Goal: Check status: Check status

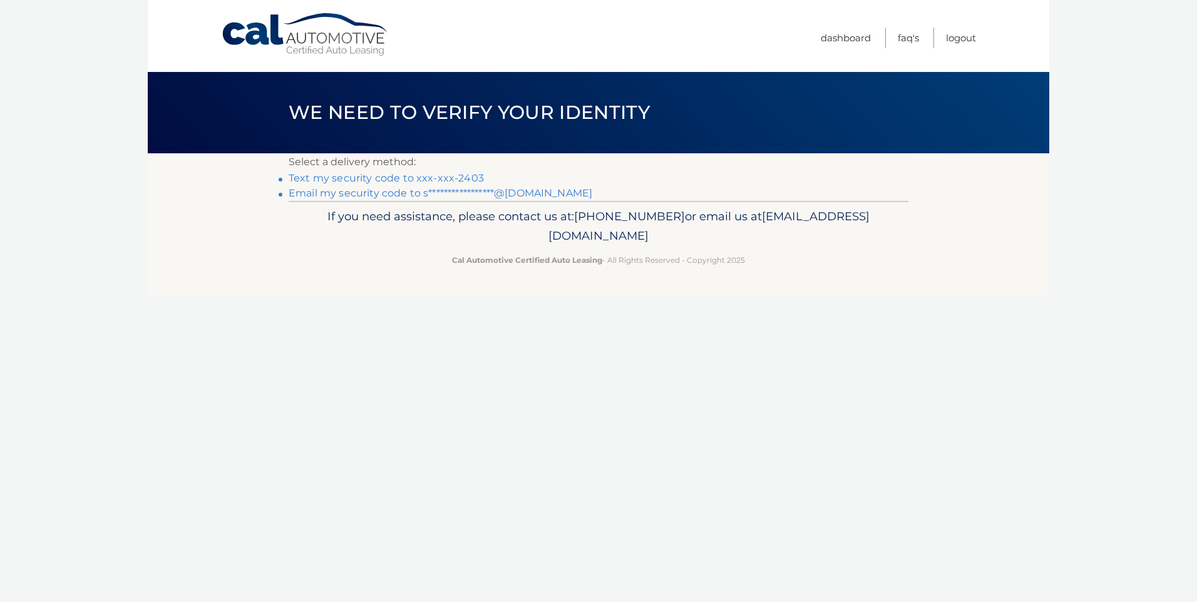
click at [424, 175] on link "Text my security code to xxx-xxx-2403" at bounding box center [386, 178] width 195 height 12
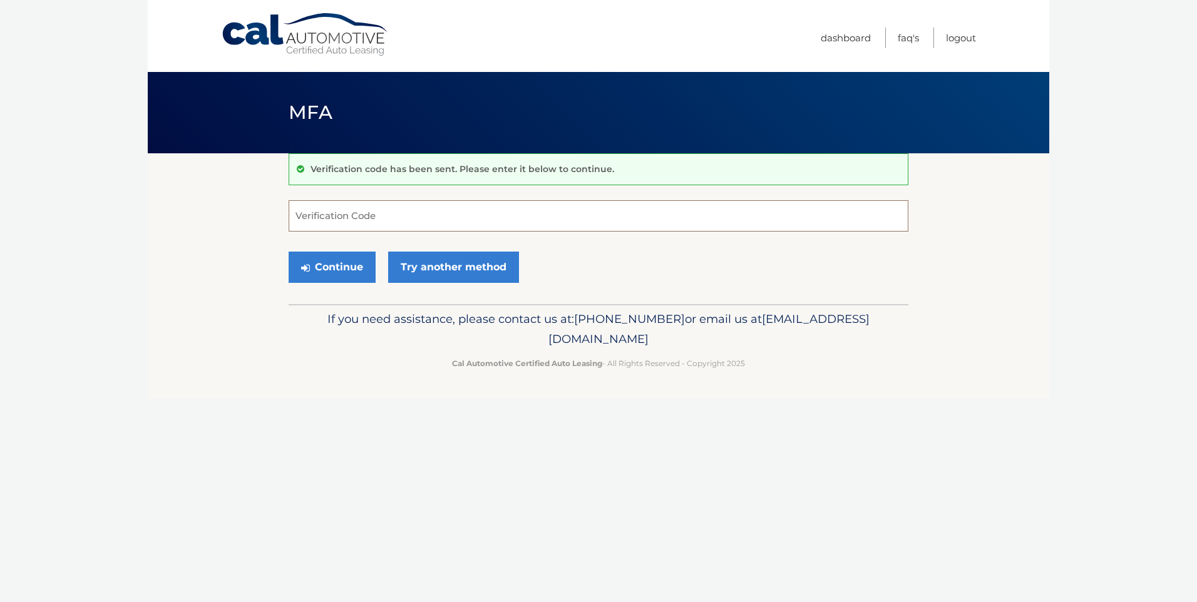
click at [366, 218] on input "Verification Code" at bounding box center [599, 215] width 620 height 31
type input "484210"
click at [344, 261] on button "Continue" at bounding box center [332, 267] width 87 height 31
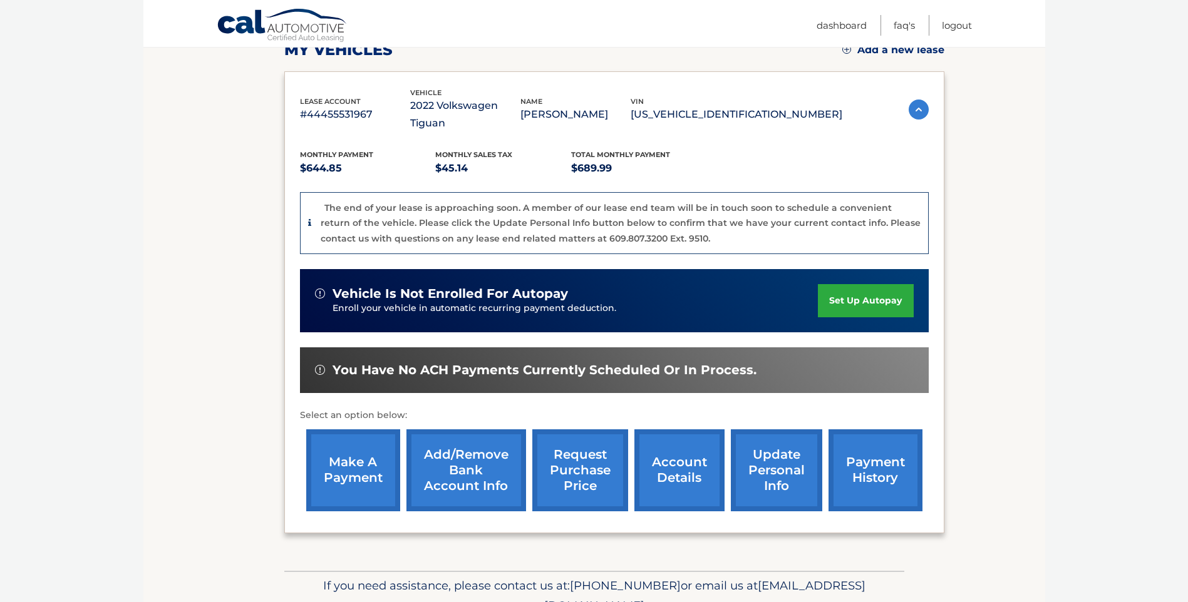
scroll to position [234, 0]
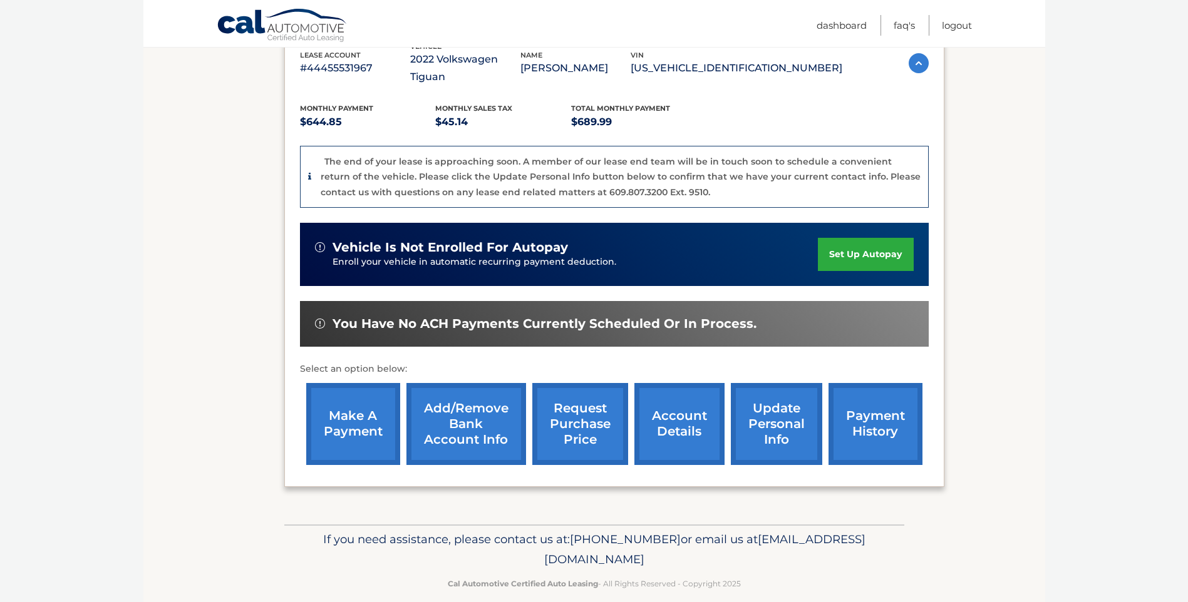
click at [684, 409] on link "account details" at bounding box center [679, 424] width 90 height 82
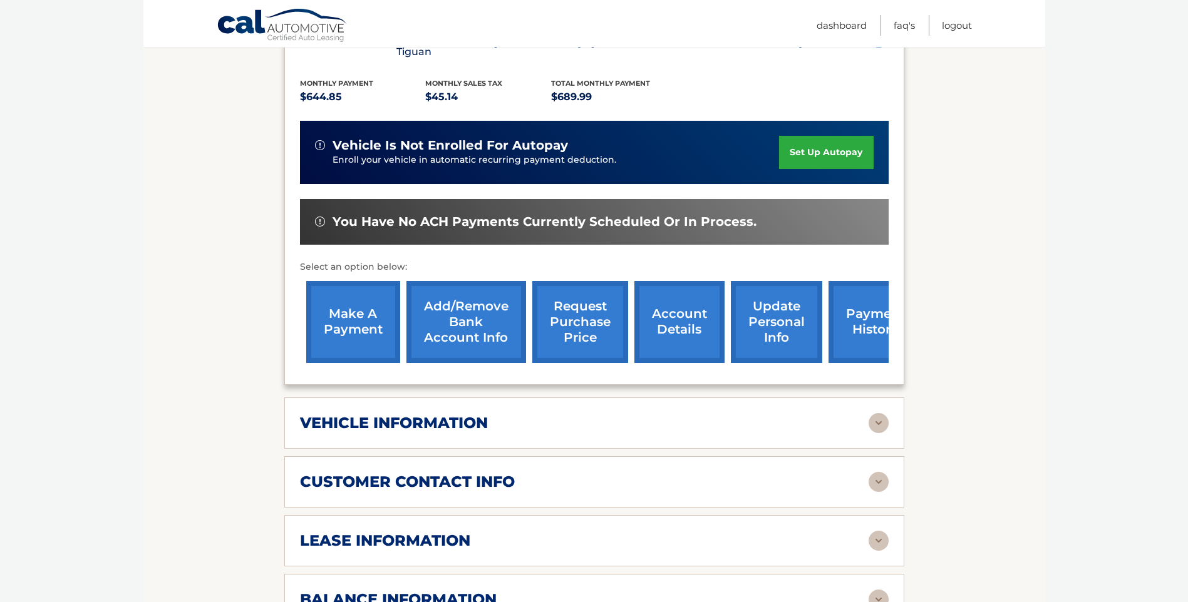
scroll to position [313, 0]
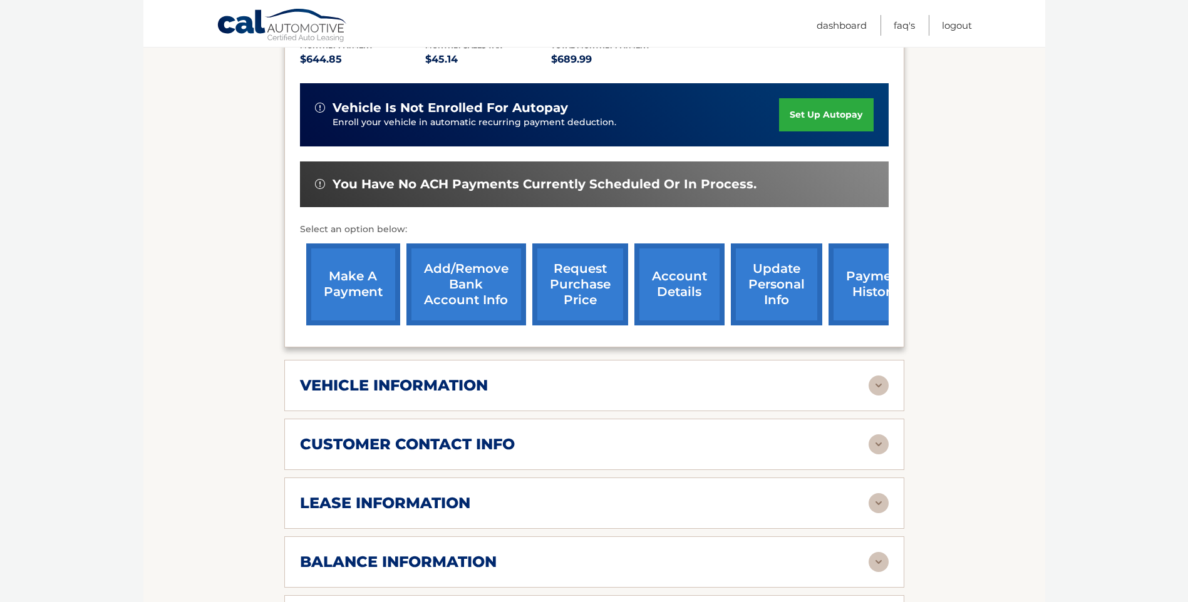
click at [873, 385] on img at bounding box center [878, 386] width 20 height 20
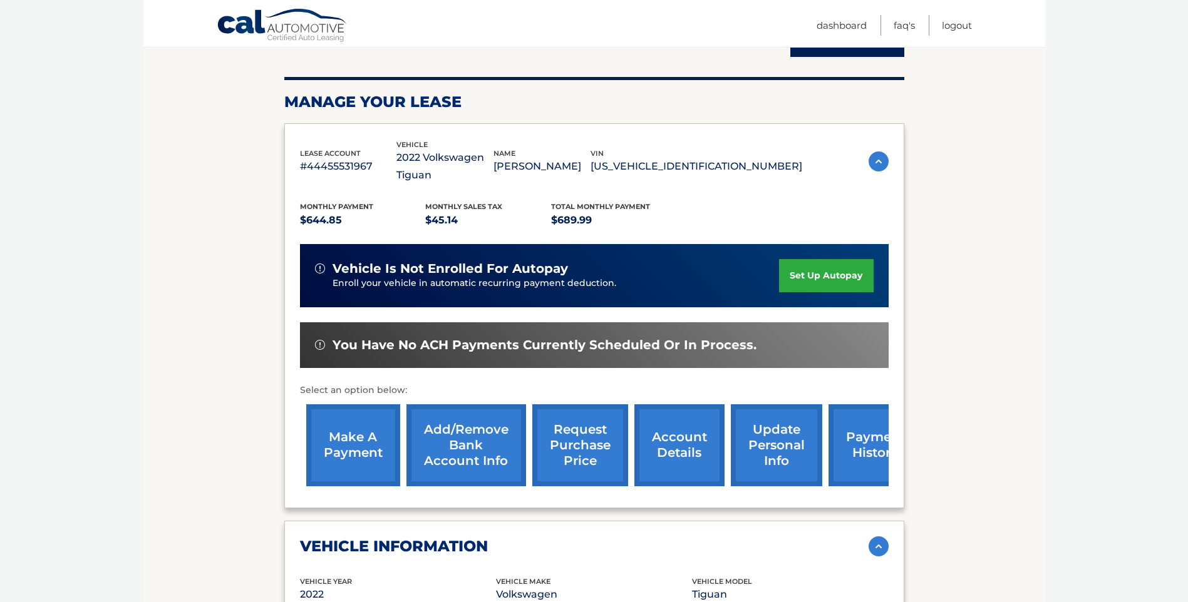
scroll to position [125, 0]
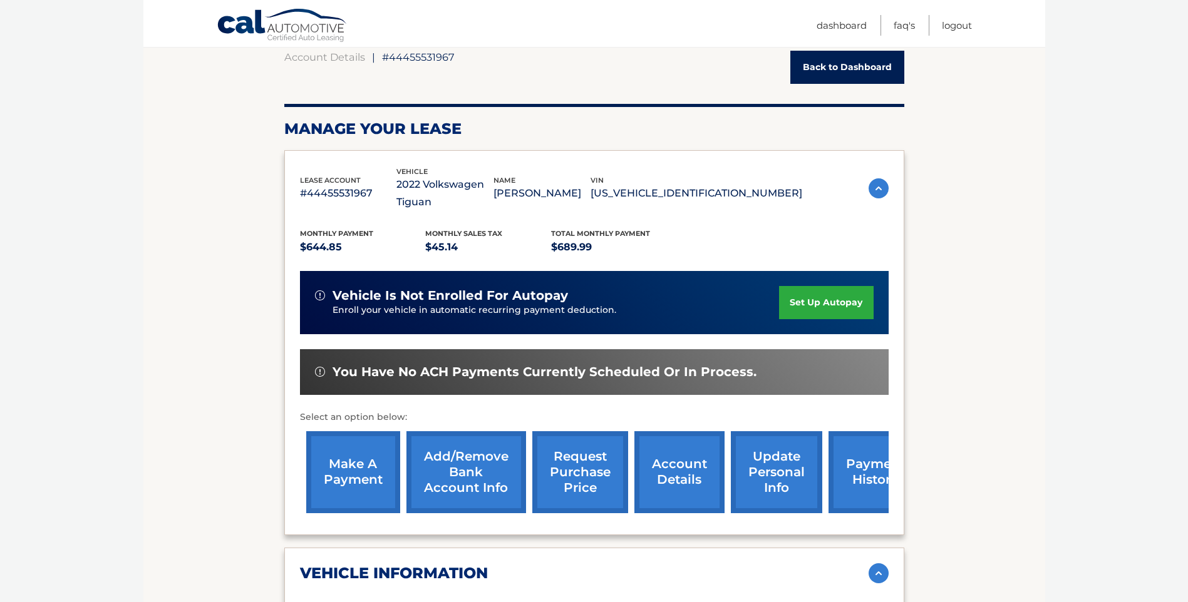
click at [597, 470] on link "request purchase price" at bounding box center [580, 472] width 96 height 82
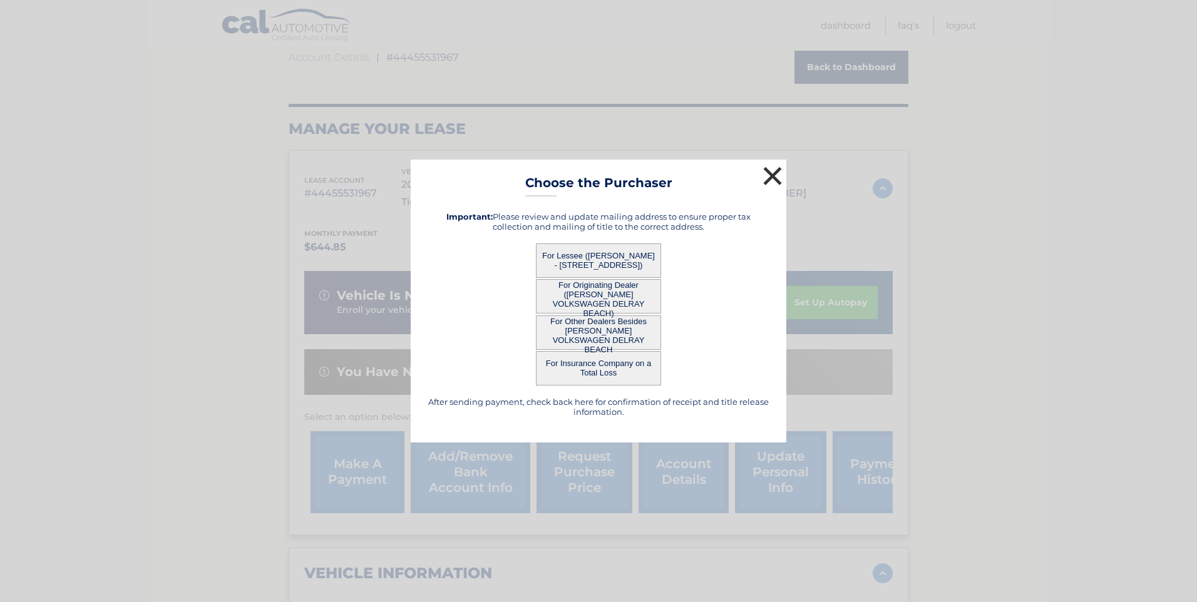
click at [773, 169] on button "×" at bounding box center [772, 175] width 25 height 25
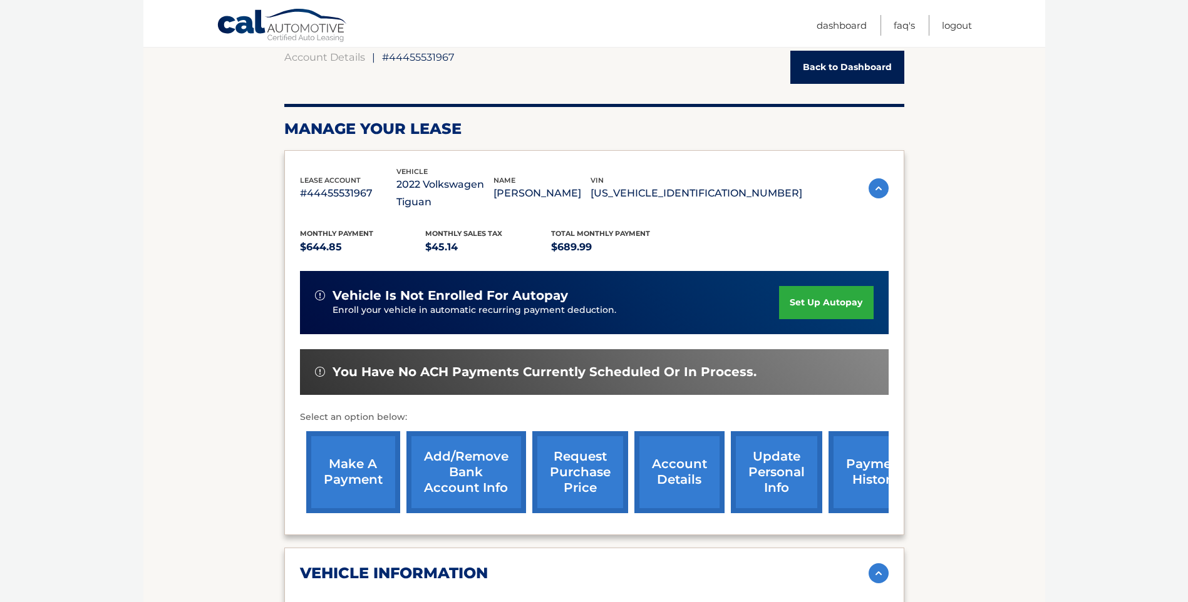
click at [859, 491] on link "payment history" at bounding box center [875, 472] width 94 height 82
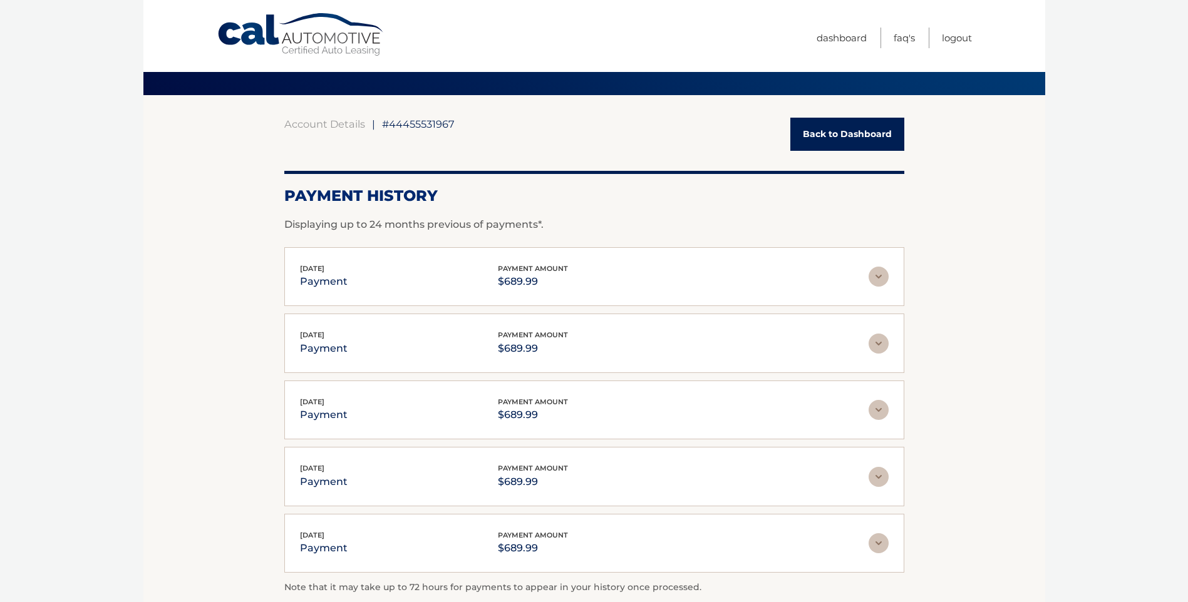
scroll to position [220, 0]
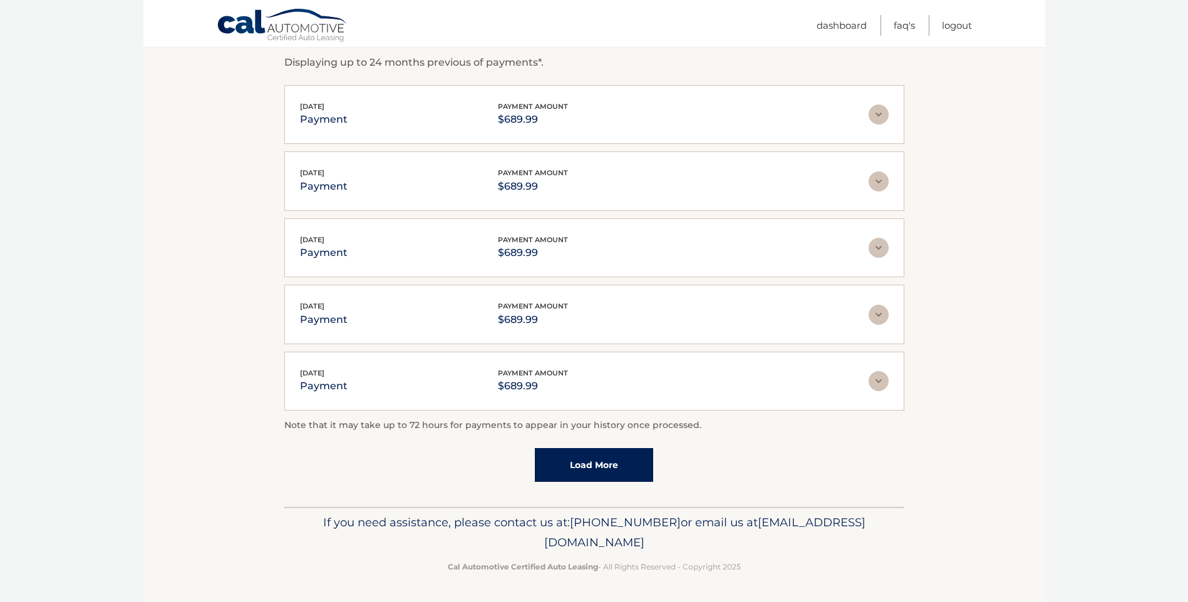
click at [560, 449] on link "Load More" at bounding box center [594, 465] width 118 height 34
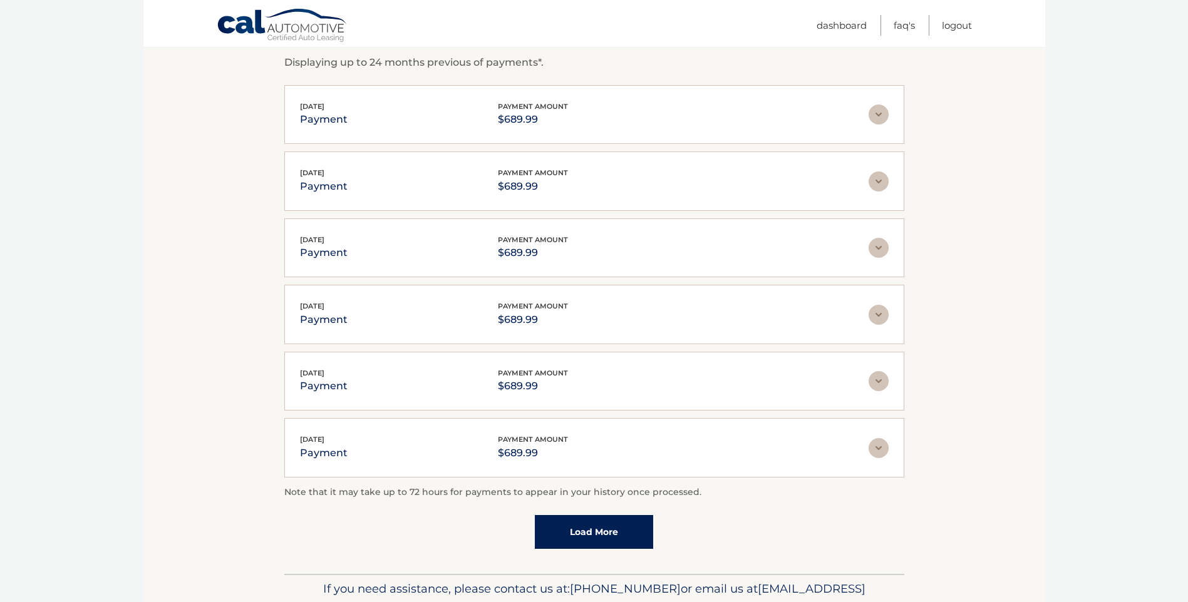
click at [570, 533] on link "Load More" at bounding box center [594, 532] width 118 height 34
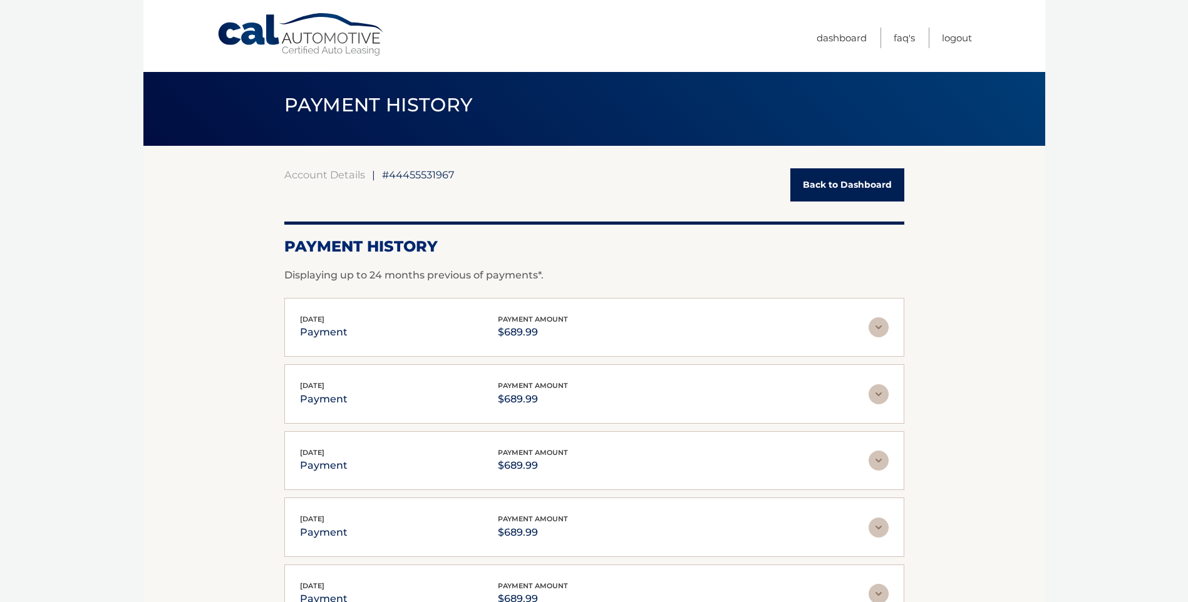
scroll to position [0, 0]
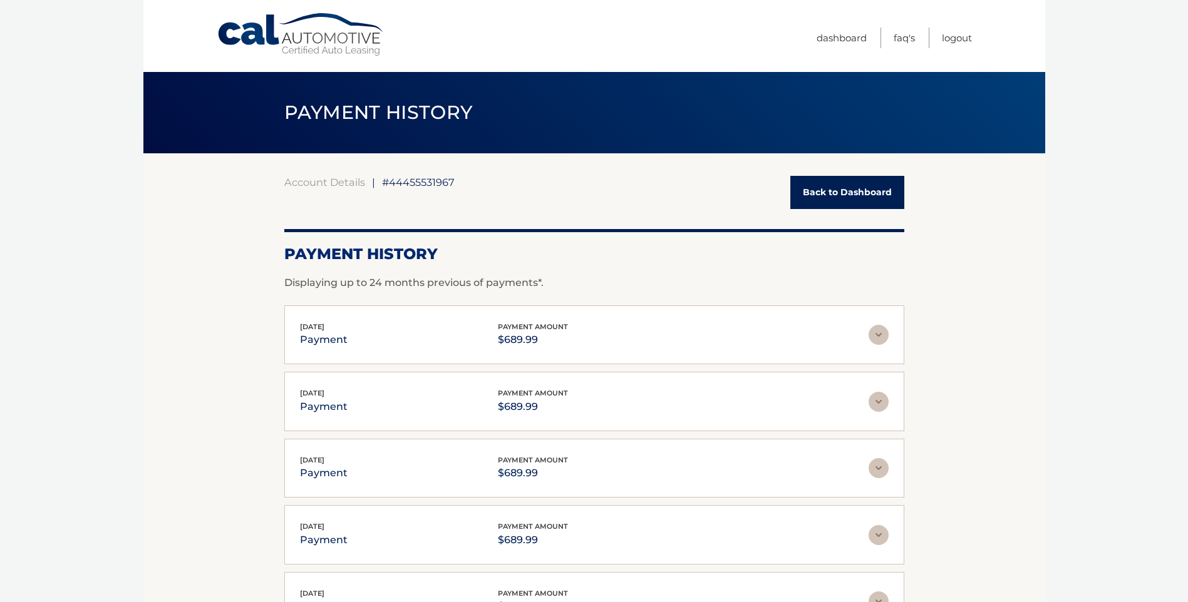
click at [882, 334] on img at bounding box center [878, 335] width 20 height 20
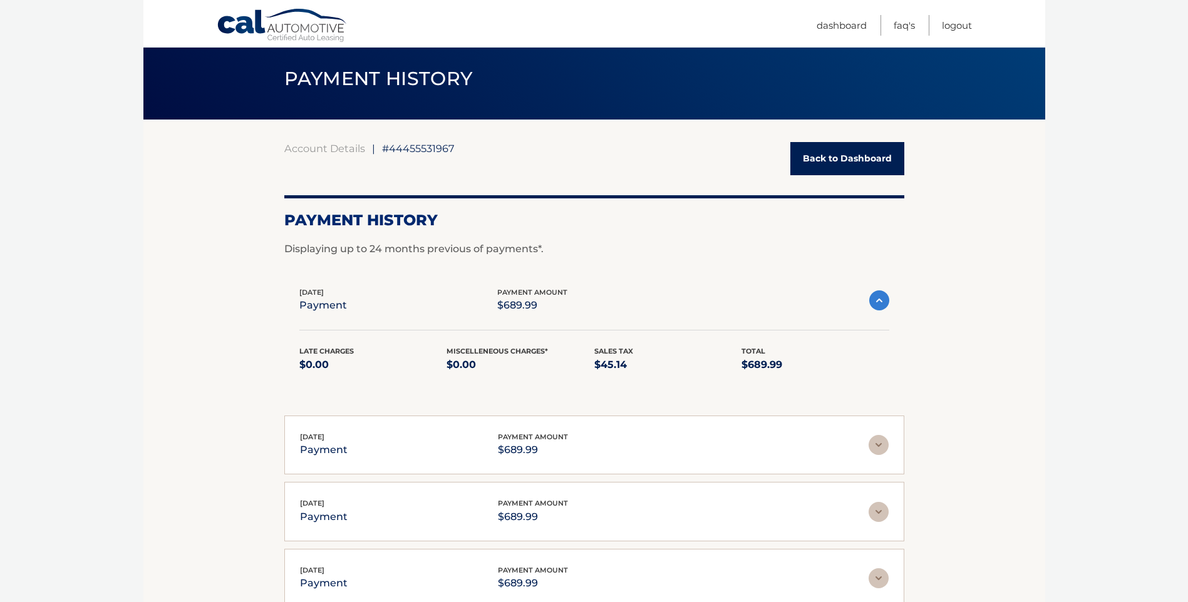
scroll to position [63, 0]
